Goal: Task Accomplishment & Management: Manage account settings

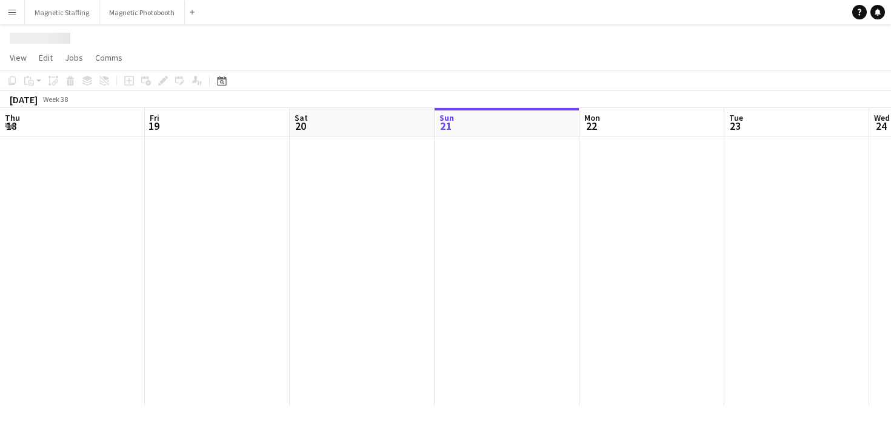
scroll to position [0, 290]
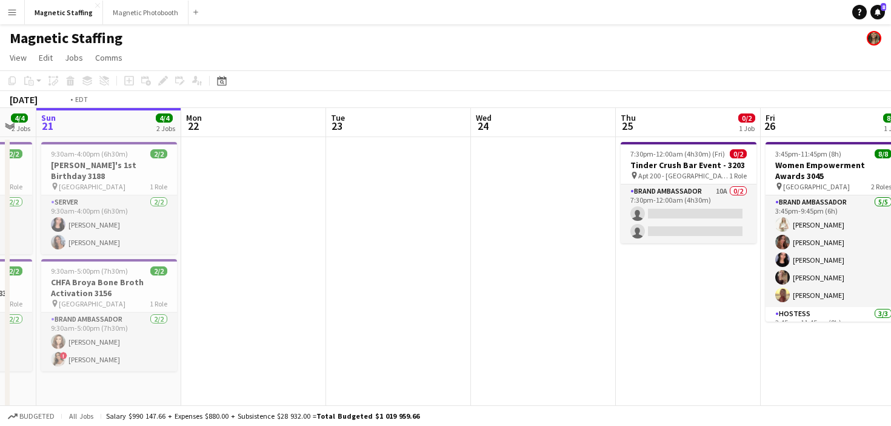
drag, startPoint x: 566, startPoint y: 296, endPoint x: 90, endPoint y: 296, distance: 476.0
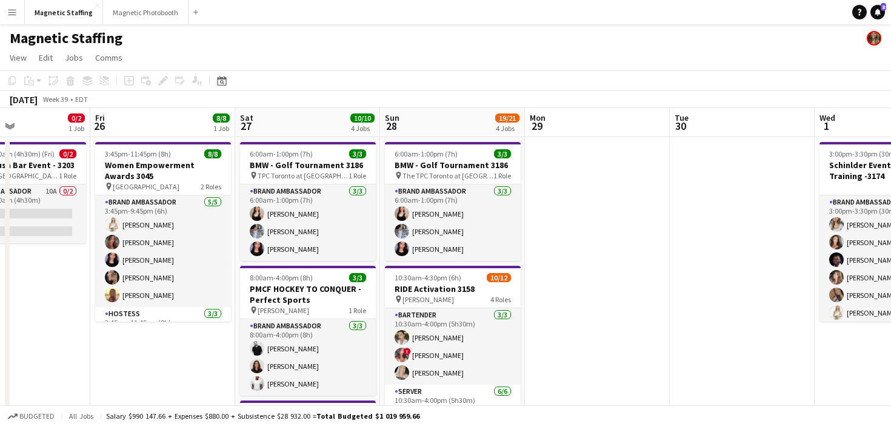
scroll to position [0, 289]
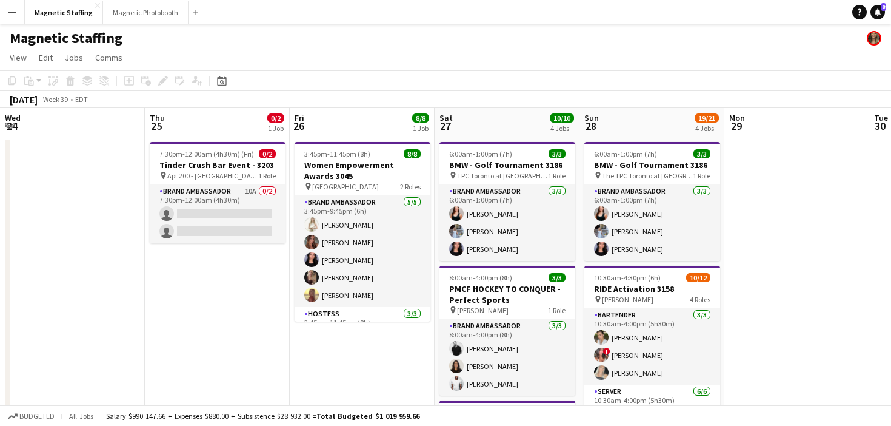
drag, startPoint x: 417, startPoint y: 273, endPoint x: 386, endPoint y: 281, distance: 32.4
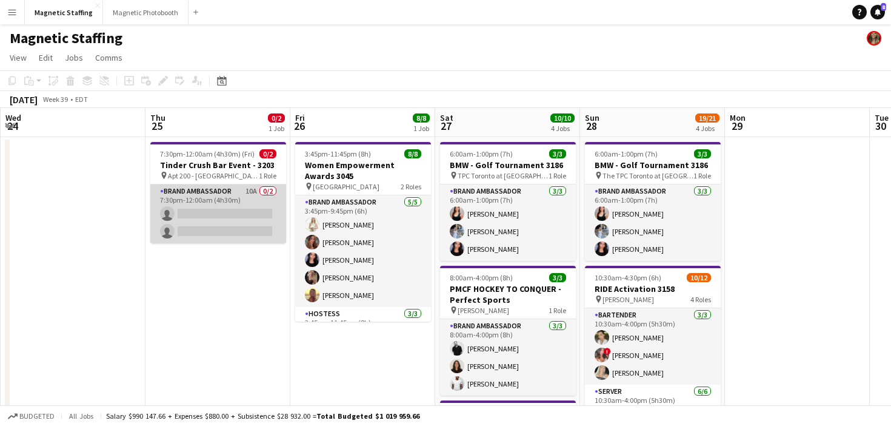
click at [230, 215] on app-card-role "Brand Ambassador 10A 0/2 7:30pm-12:00am (4h30m) single-neutral-actions single-n…" at bounding box center [218, 213] width 136 height 59
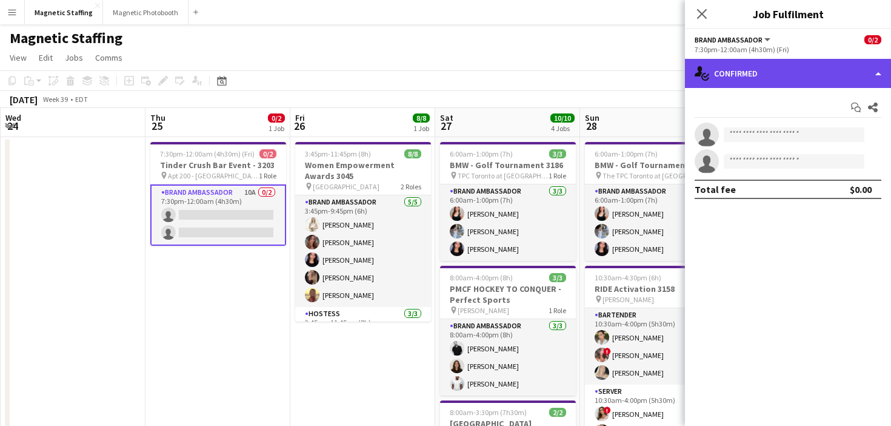
click at [780, 79] on div "single-neutral-actions-check-2 Confirmed" at bounding box center [788, 73] width 206 height 29
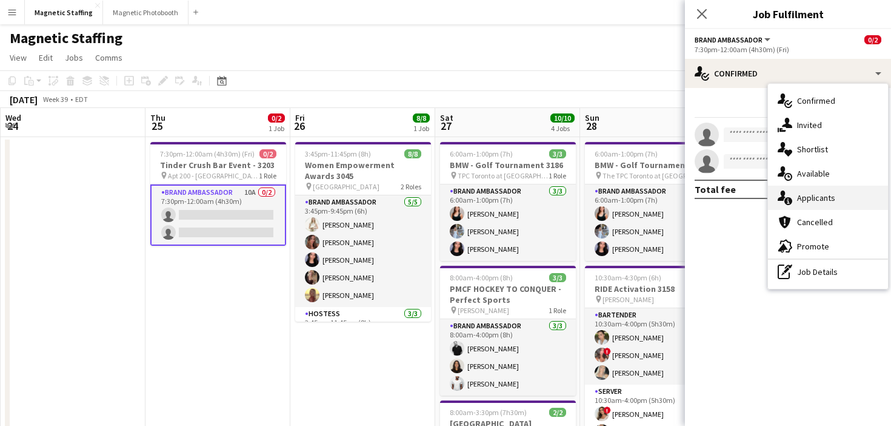
click at [800, 197] on span "Applicants" at bounding box center [816, 197] width 38 height 11
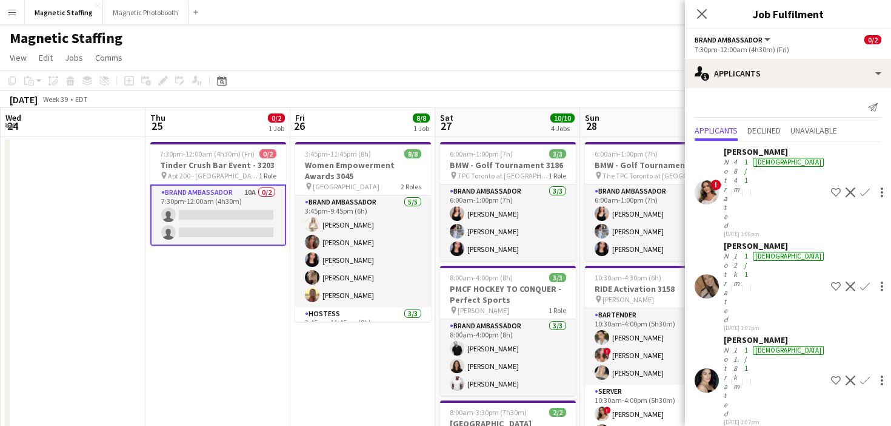
click at [861, 375] on app-icon "Confirm" at bounding box center [866, 380] width 10 height 10
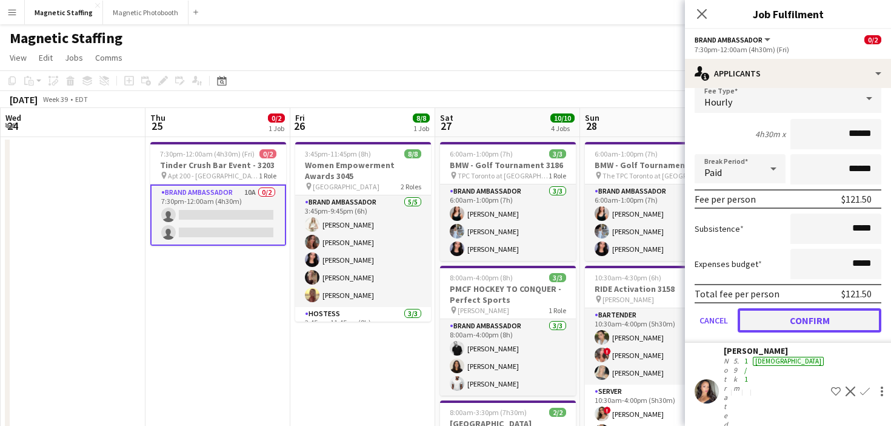
click at [844, 308] on button "Confirm" at bounding box center [810, 320] width 144 height 24
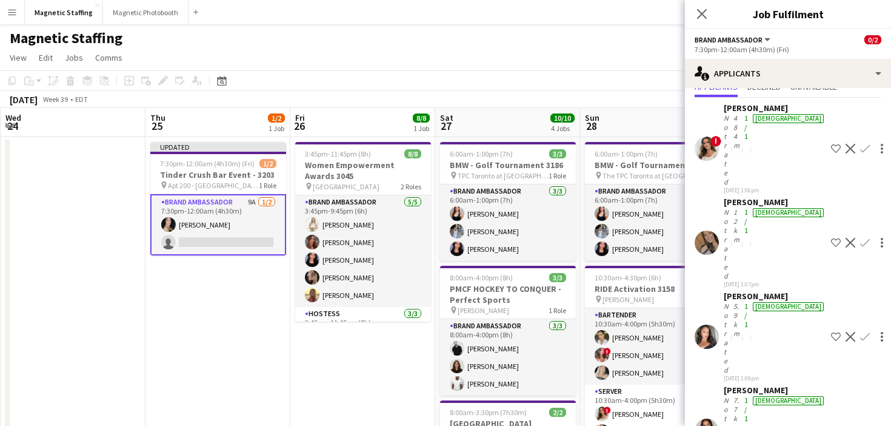
scroll to position [0, 0]
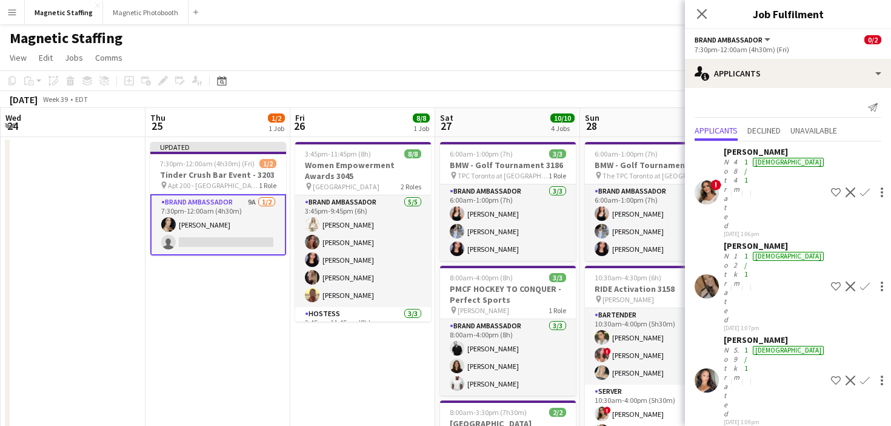
click at [861, 187] on app-icon "Confirm" at bounding box center [866, 192] width 10 height 10
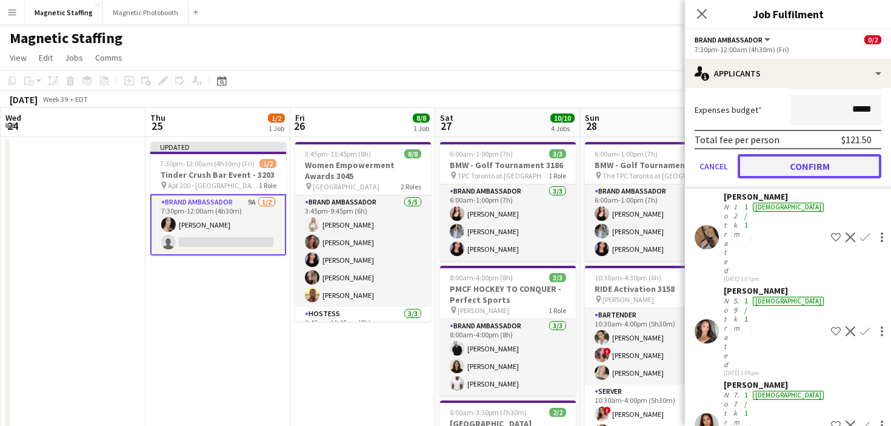
click at [837, 154] on button "Confirm" at bounding box center [810, 166] width 144 height 24
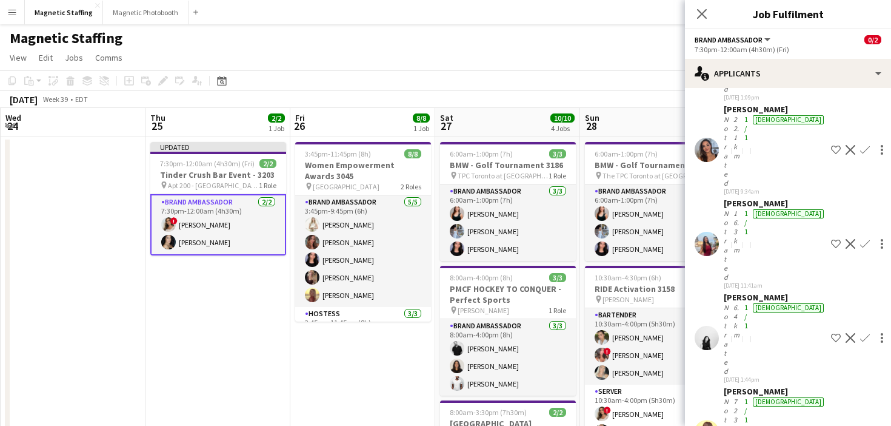
scroll to position [10, 0]
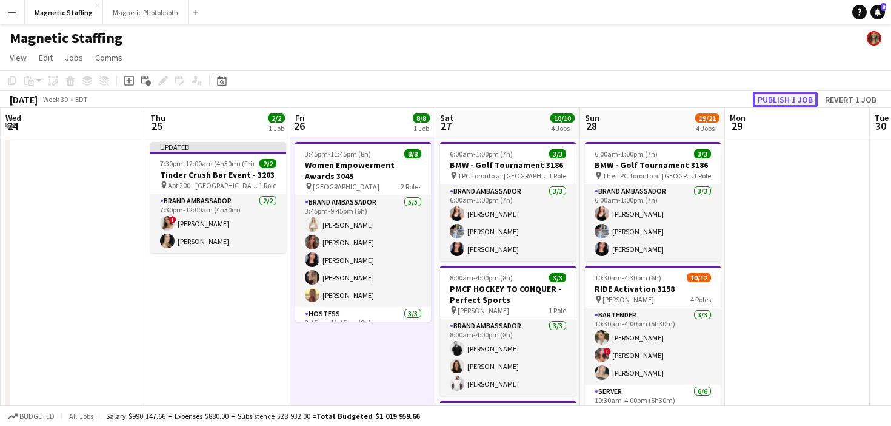
click at [793, 102] on button "Publish 1 job" at bounding box center [785, 100] width 65 height 16
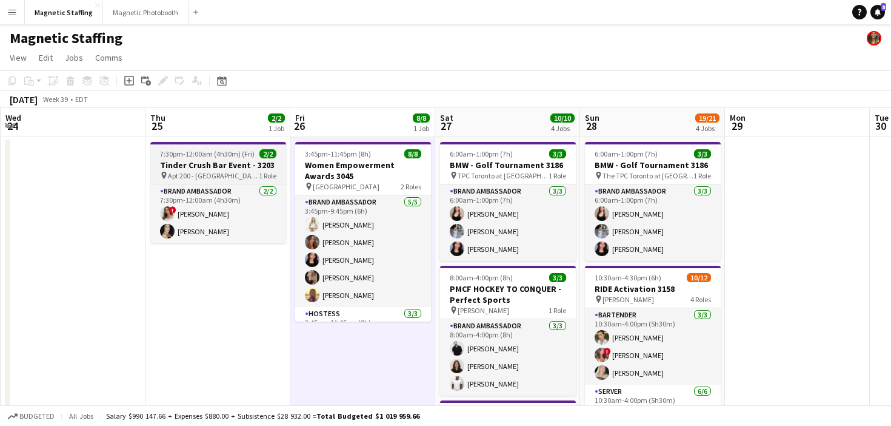
click at [170, 167] on h3 "Tinder Crush Bar Event - 3203" at bounding box center [218, 164] width 136 height 11
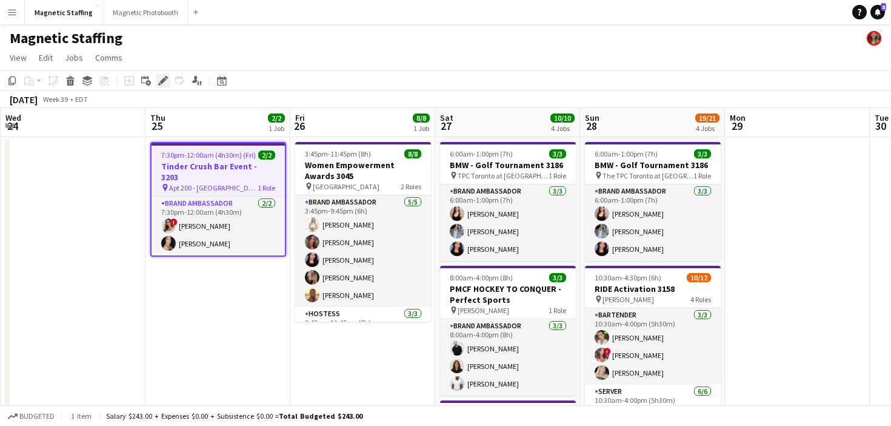
click at [166, 80] on icon "Edit" at bounding box center [163, 81] width 10 height 10
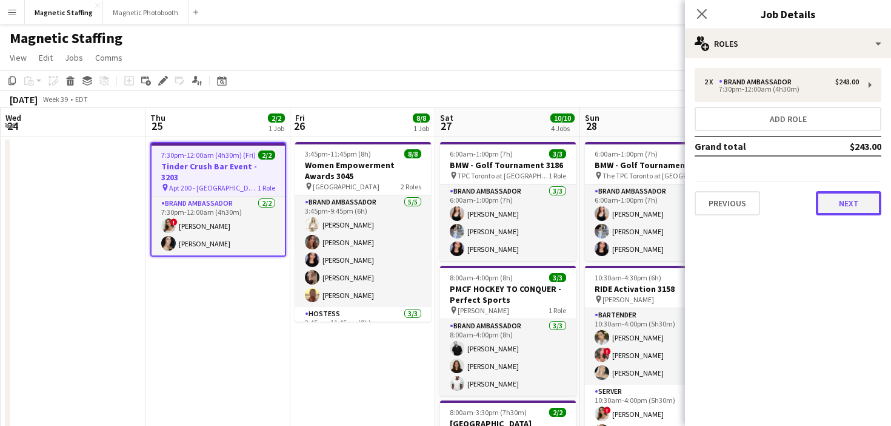
click at [828, 203] on button "Next" at bounding box center [848, 203] width 65 height 24
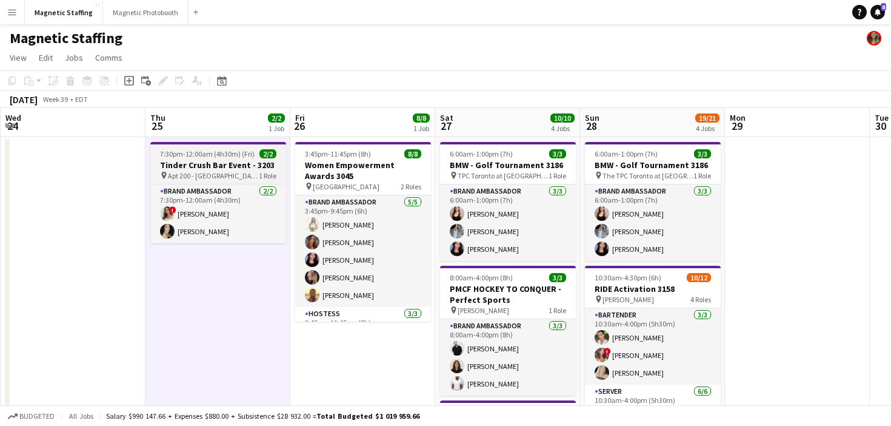
click at [221, 166] on h3 "Tinder Crush Bar Event - 3203" at bounding box center [218, 164] width 136 height 11
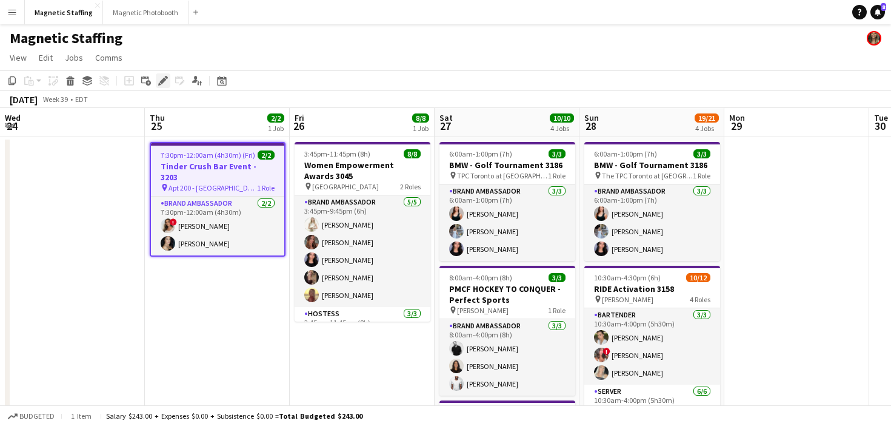
click at [166, 81] on icon "Edit" at bounding box center [163, 81] width 10 height 10
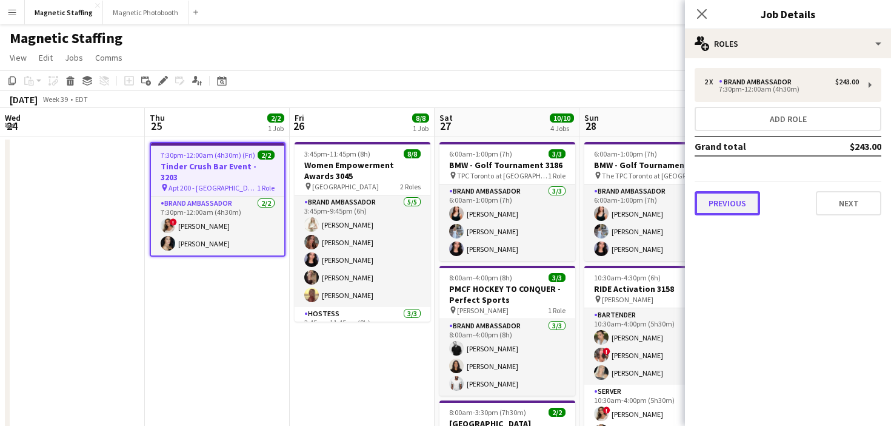
click at [742, 200] on button "Previous" at bounding box center [727, 203] width 65 height 24
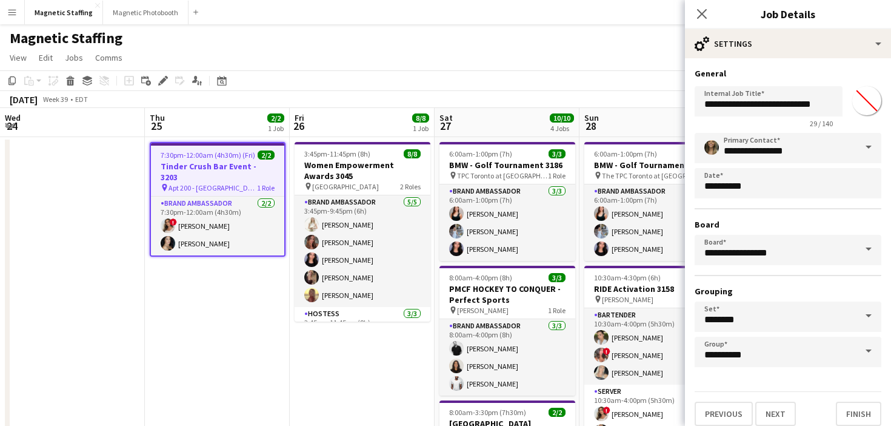
click at [201, 165] on h3 "Tinder Crush Bar Event - 3203" at bounding box center [217, 172] width 133 height 22
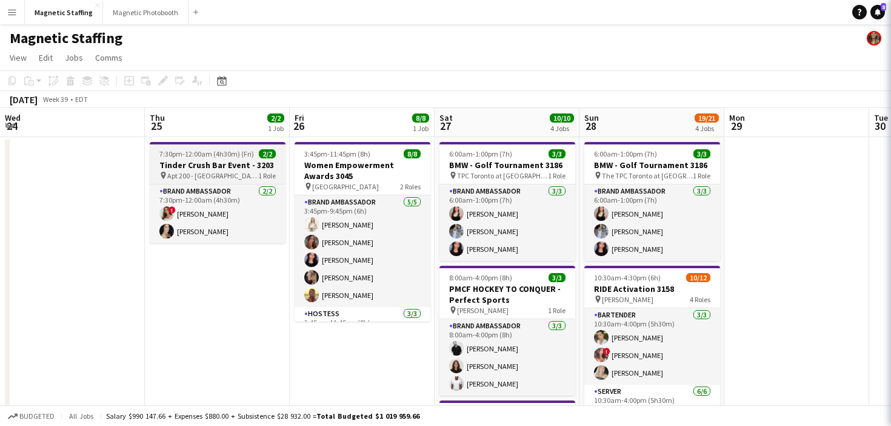
click at [201, 165] on h3 "Tinder Crush Bar Event - 3203" at bounding box center [218, 164] width 136 height 11
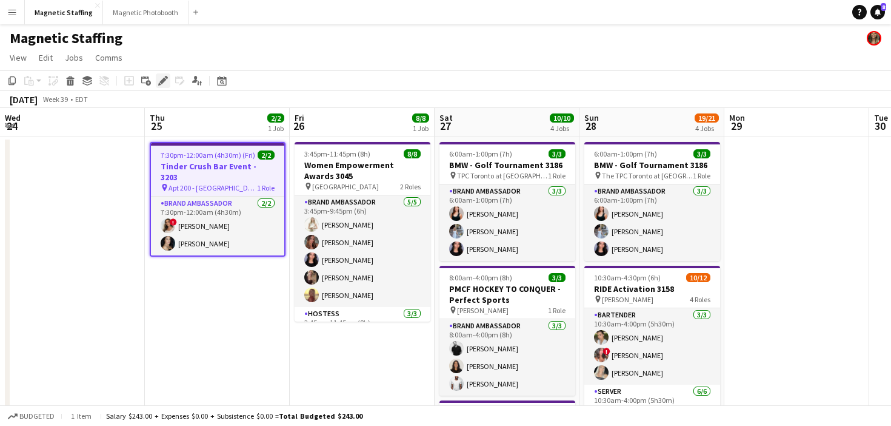
click at [162, 83] on icon at bounding box center [162, 81] width 7 height 7
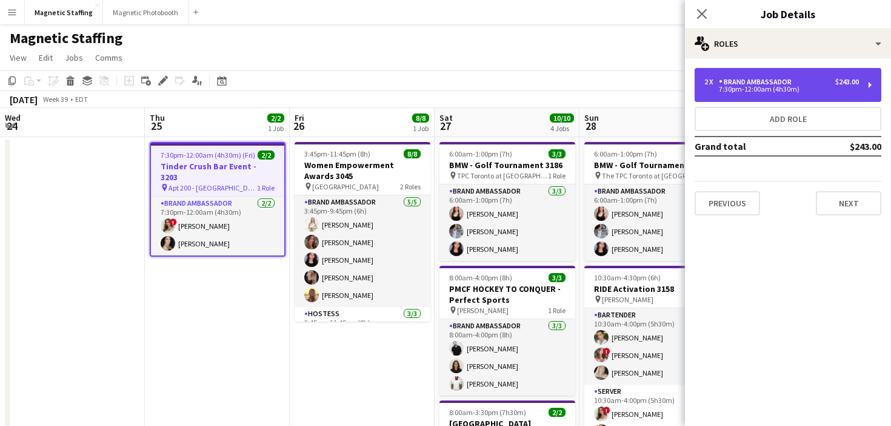
click at [763, 86] on div "7:30pm-12:00am (4h30m)" at bounding box center [782, 89] width 155 height 6
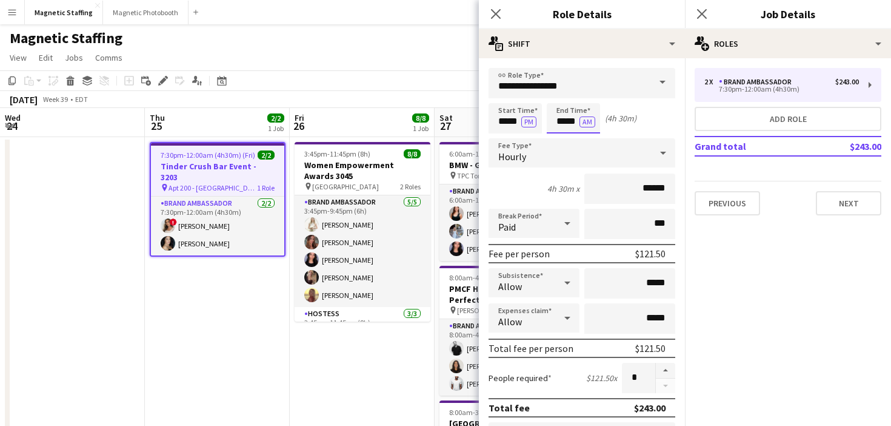
click at [577, 123] on input "*****" at bounding box center [573, 118] width 53 height 30
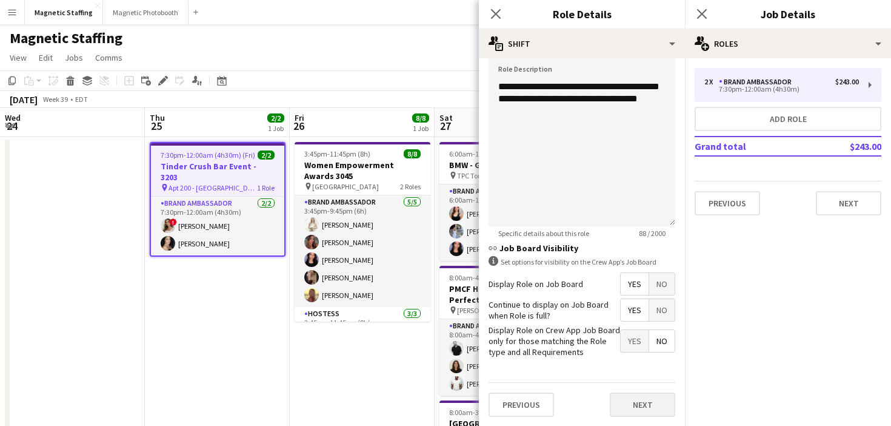
type input "*****"
click at [626, 404] on button "Next" at bounding box center [642, 404] width 65 height 24
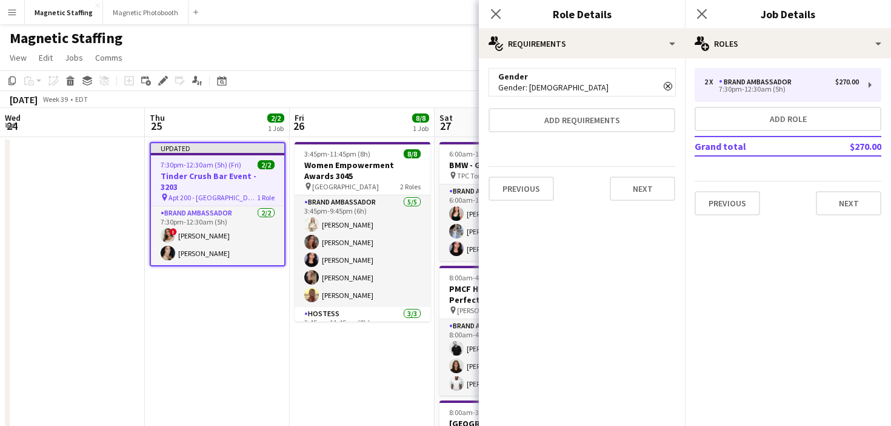
scroll to position [0, 0]
click at [636, 183] on button "Next" at bounding box center [642, 188] width 65 height 24
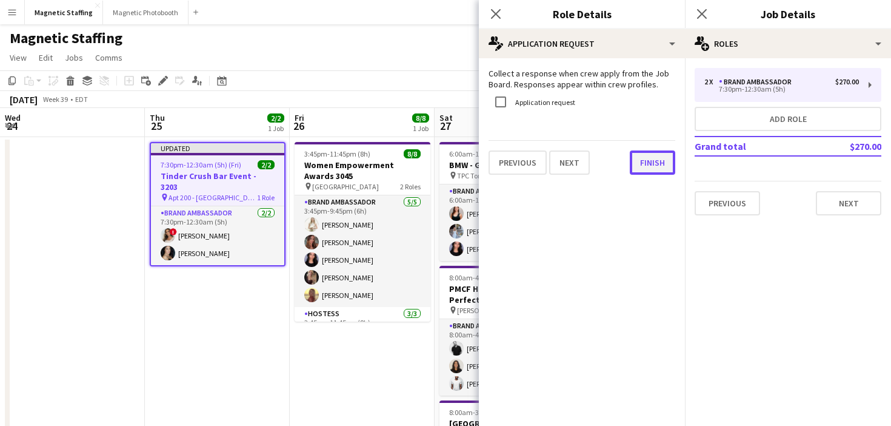
click at [652, 163] on button "Finish" at bounding box center [652, 162] width 45 height 24
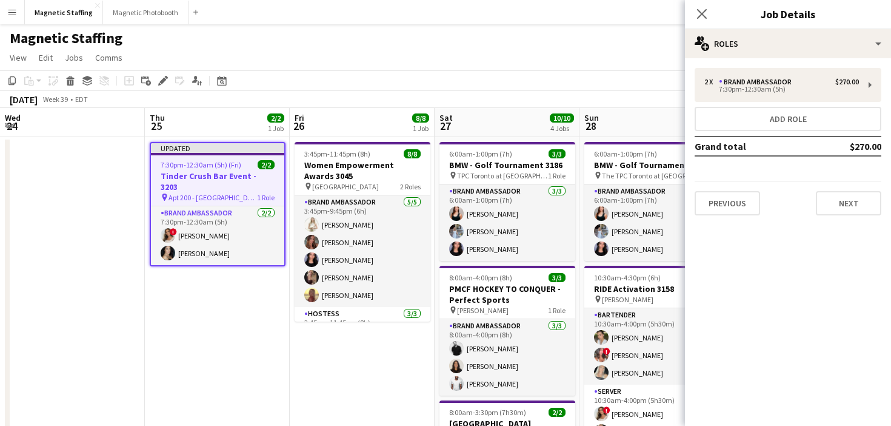
click at [478, 79] on app-toolbar "Copy Paste Paste Command V Paste with crew Command Shift V Paste linked Job [GE…" at bounding box center [445, 80] width 891 height 21
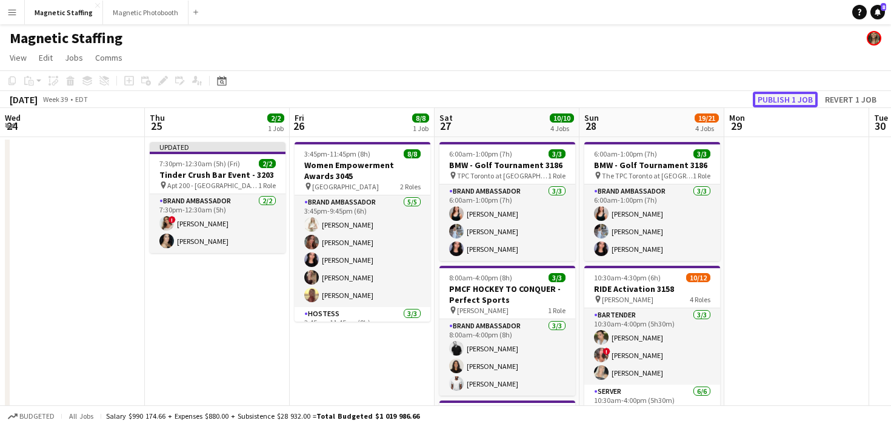
click at [800, 95] on button "Publish 1 job" at bounding box center [785, 100] width 65 height 16
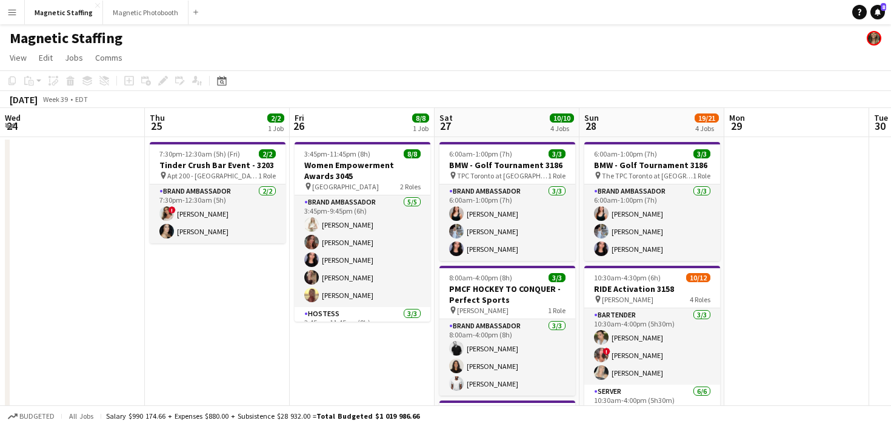
scroll to position [0, 344]
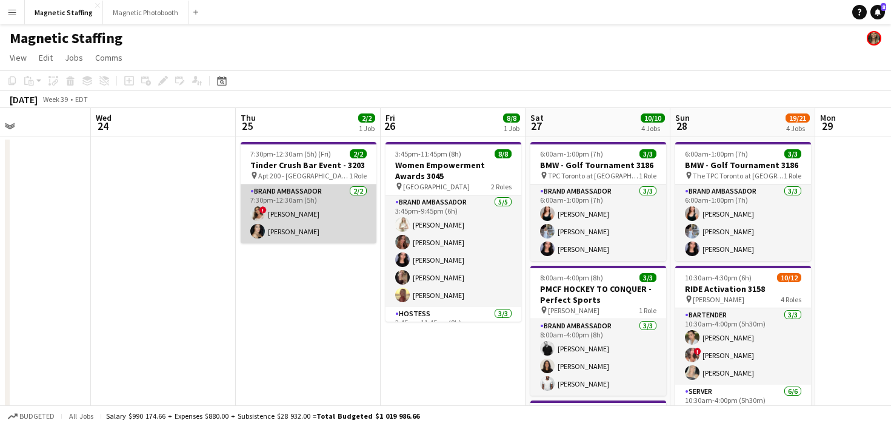
click at [287, 226] on app-card-role "Brand Ambassador [DATE] 7:30pm-12:30am (5h) ! [PERSON_NAME] [PERSON_NAME]" at bounding box center [309, 213] width 136 height 59
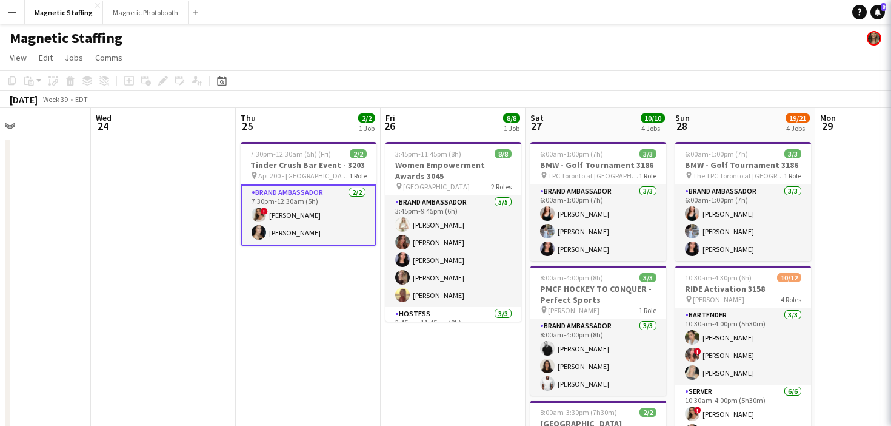
scroll to position [0, 343]
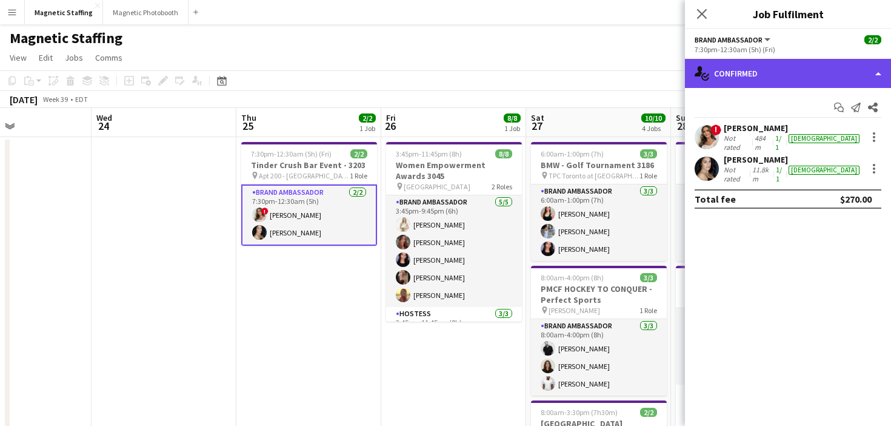
click at [798, 78] on div "single-neutral-actions-check-2 Confirmed" at bounding box center [788, 73] width 206 height 29
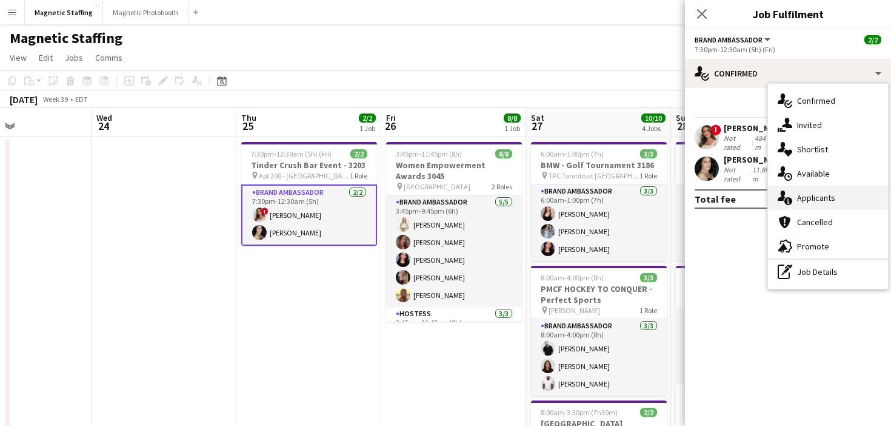
click at [797, 200] on div "single-neutral-actions-information Applicants" at bounding box center [828, 198] width 120 height 24
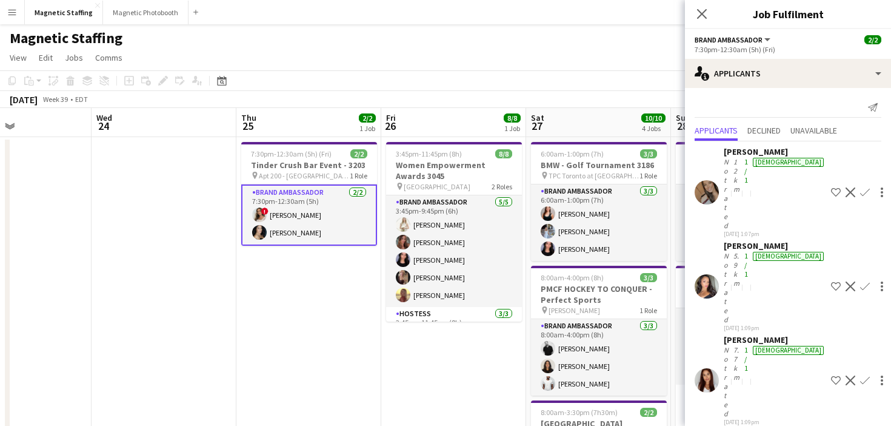
scroll to position [6, 0]
